Goal: Task Accomplishment & Management: Use online tool/utility

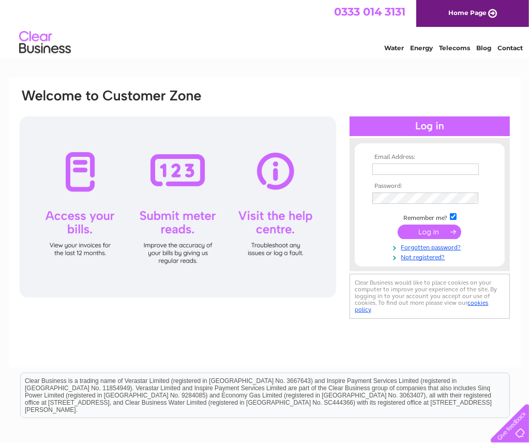
type input "accounts@activestirling.org.uk"
click at [420, 231] on input "submit" at bounding box center [430, 231] width 64 height 14
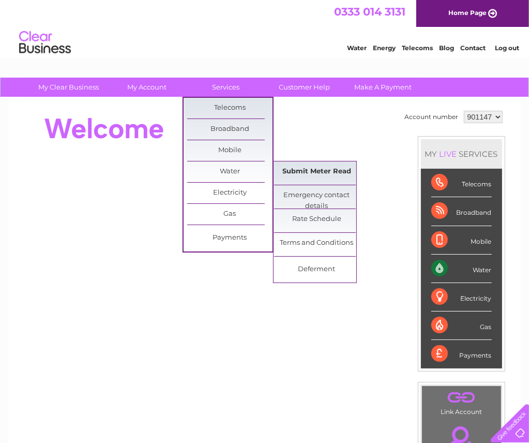
click at [323, 168] on link "Submit Meter Read" at bounding box center [316, 171] width 85 height 21
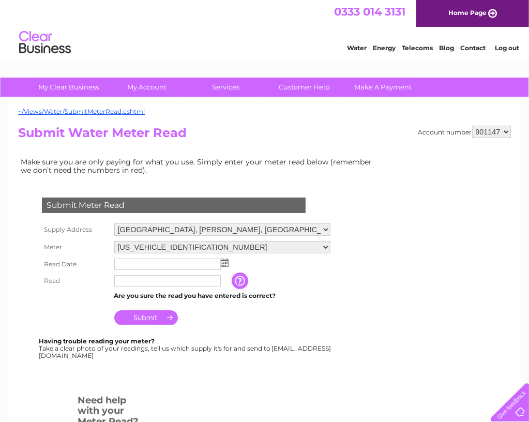
click at [223, 264] on img at bounding box center [225, 263] width 8 height 8
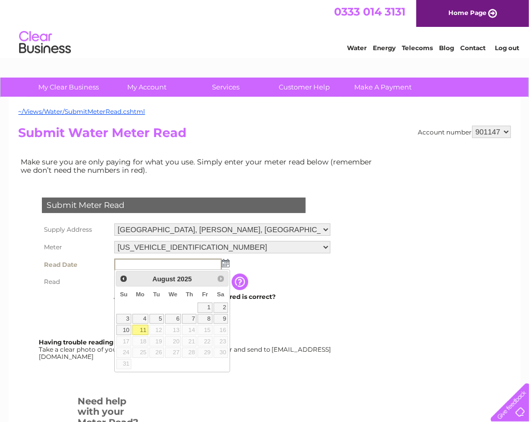
click at [141, 328] on link "11" at bounding box center [140, 330] width 16 height 10
type input "2025/08/11"
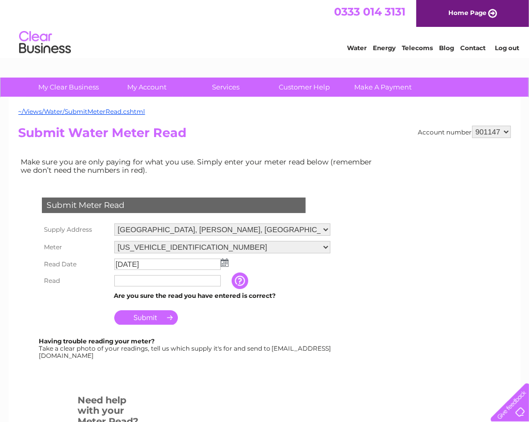
click at [139, 282] on input "text" at bounding box center [167, 280] width 107 height 11
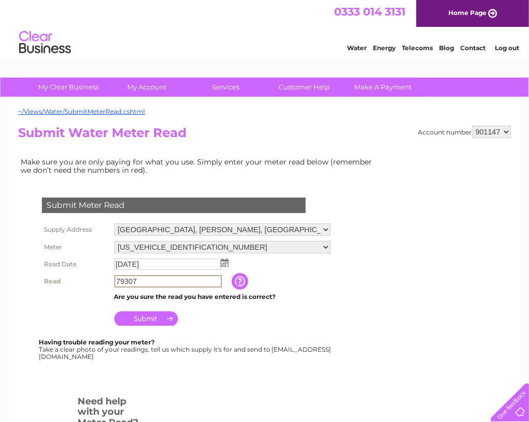
type input "79307"
click at [157, 322] on input "Submit" at bounding box center [146, 318] width 64 height 14
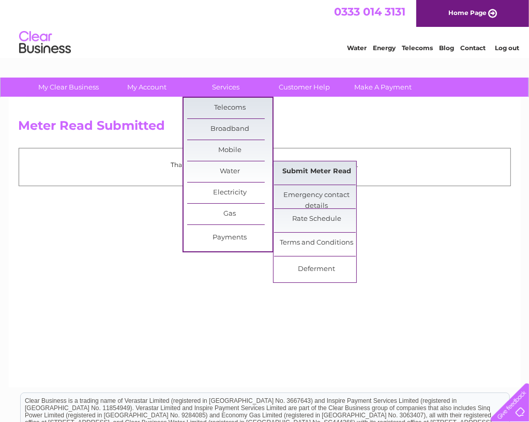
click at [293, 172] on link "Submit Meter Read" at bounding box center [316, 171] width 85 height 21
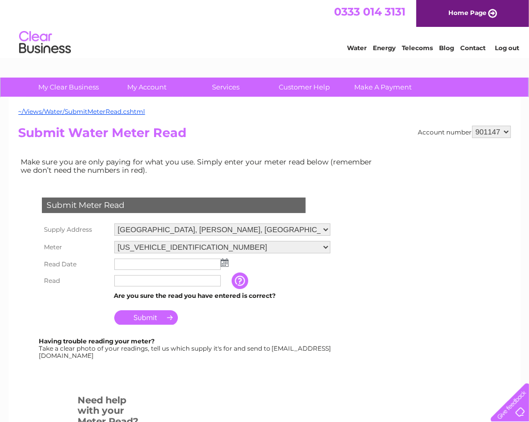
click at [505, 133] on select "901147 901157 915086 946751 946755 946756" at bounding box center [491, 132] width 39 height 12
select select "901157"
click at [472, 126] on select "901147 901157 915086 946751 946755 946756" at bounding box center [491, 132] width 39 height 12
click at [223, 264] on img at bounding box center [225, 263] width 8 height 8
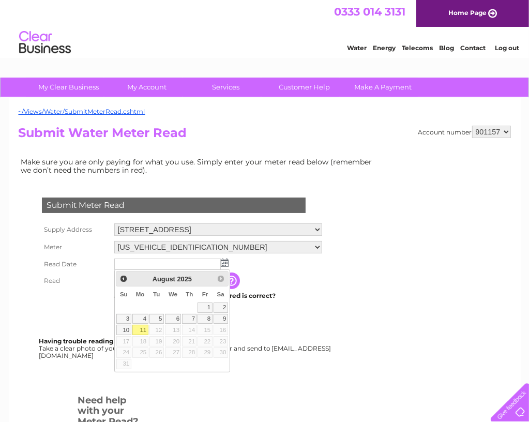
click at [140, 330] on link "11" at bounding box center [140, 330] width 16 height 10
type input "2025/08/11"
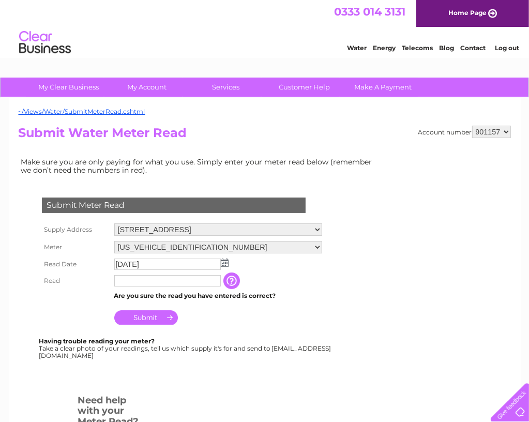
click at [146, 281] on input "text" at bounding box center [167, 280] width 107 height 11
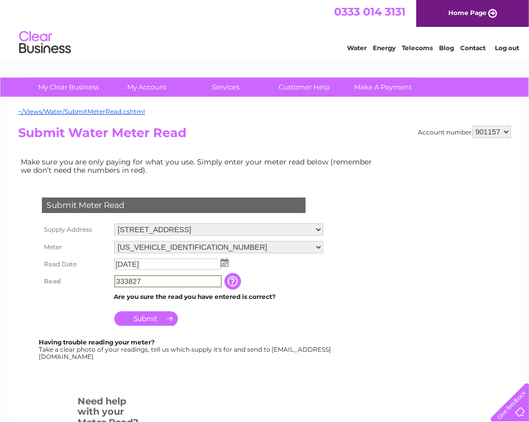
type input "333827"
click at [144, 320] on input "Submit" at bounding box center [146, 318] width 64 height 14
